Goal: Browse casually

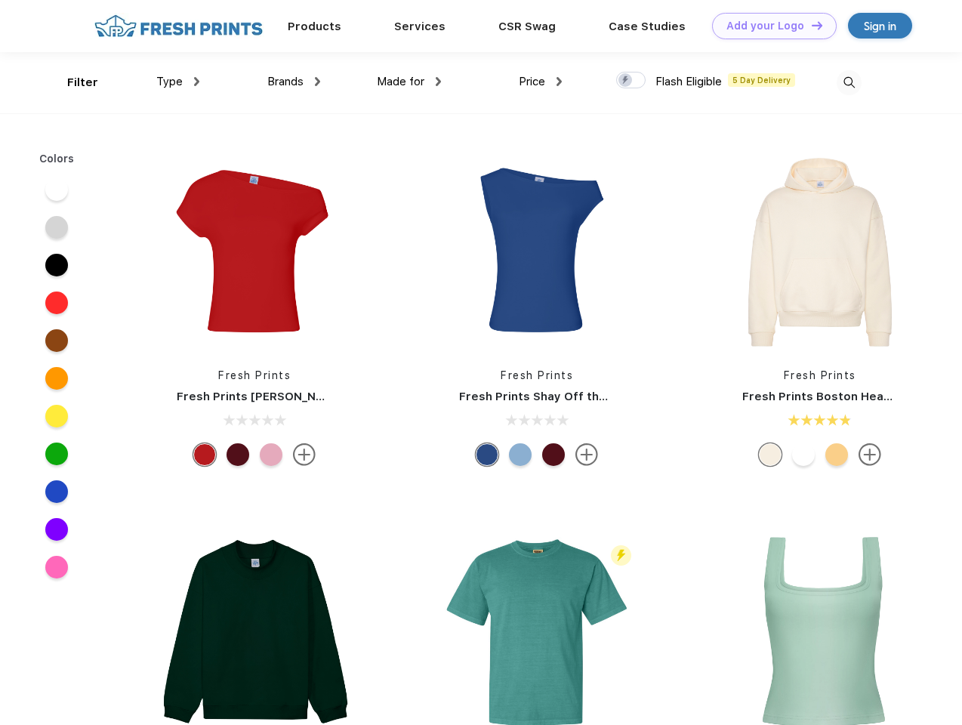
click at [769, 26] on link "Add your Logo Design Tool" at bounding box center [774, 26] width 125 height 26
click at [0, 0] on div "Design Tool" at bounding box center [0, 0] width 0 height 0
click at [810, 25] on link "Add your Logo Design Tool" at bounding box center [774, 26] width 125 height 26
click at [72, 82] on div "Filter" at bounding box center [82, 82] width 31 height 17
click at [178, 82] on span "Type" at bounding box center [169, 82] width 26 height 14
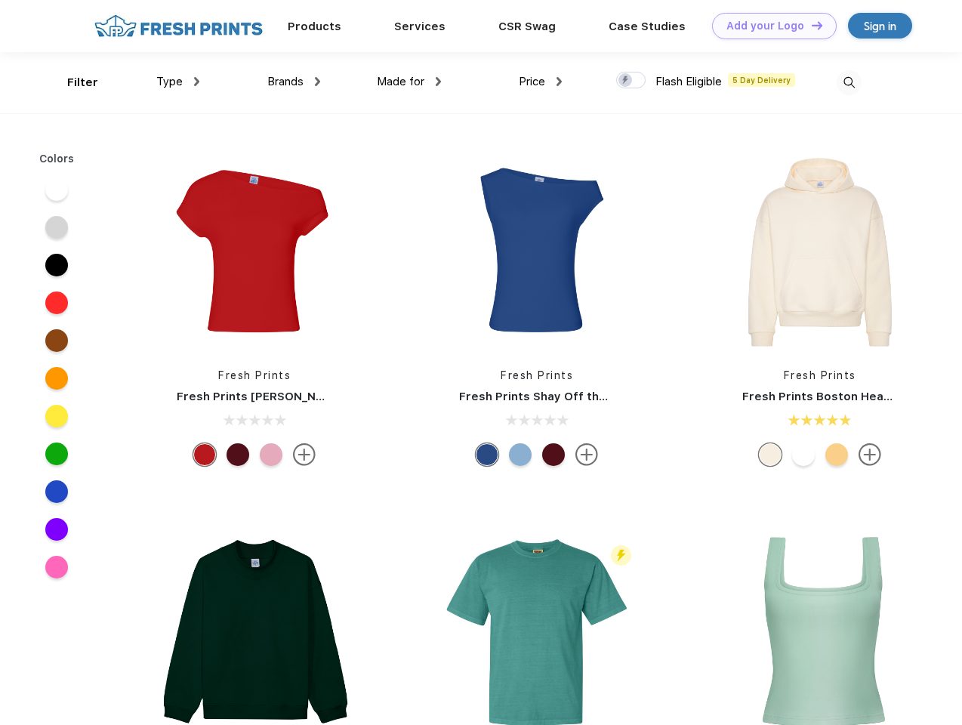
click at [294, 82] on span "Brands" at bounding box center [285, 82] width 36 height 14
click at [409, 82] on span "Made for" at bounding box center [401, 82] width 48 height 14
click at [541, 82] on span "Price" at bounding box center [532, 82] width 26 height 14
click at [631, 81] on div at bounding box center [630, 80] width 29 height 17
click at [626, 81] on input "checkbox" at bounding box center [621, 76] width 10 height 10
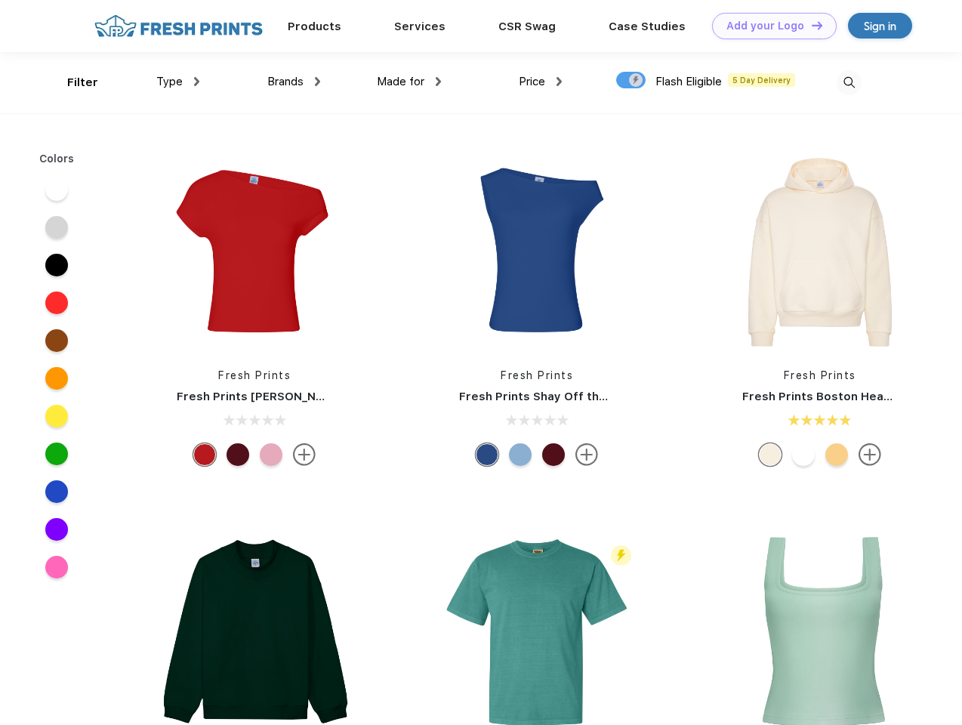
checkbox input "true"
